Goal: Entertainment & Leisure: Consume media (video, audio)

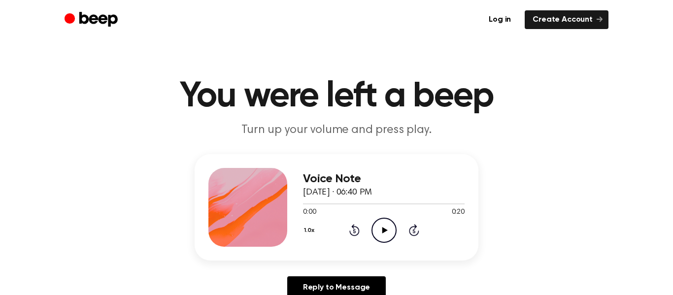
click at [379, 232] on icon "Play Audio" at bounding box center [383, 230] width 25 height 25
click at [387, 227] on icon "Play Audio" at bounding box center [383, 230] width 25 height 25
click at [392, 232] on icon "Play Audio" at bounding box center [383, 230] width 25 height 25
click at [382, 237] on icon "Play Audio" at bounding box center [383, 230] width 25 height 25
